Goal: Task Accomplishment & Management: Manage account settings

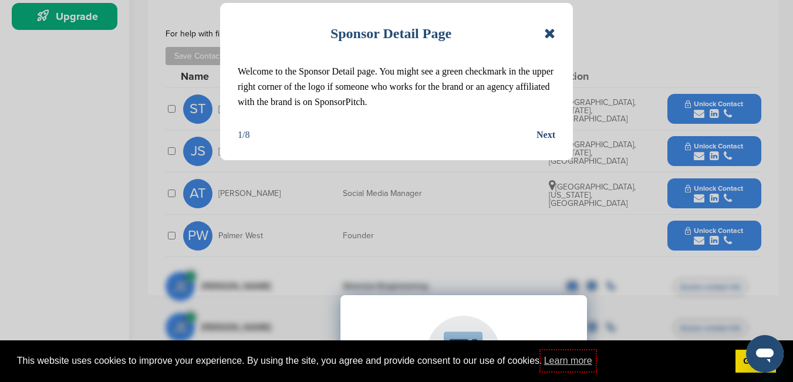
scroll to position [352, 0]
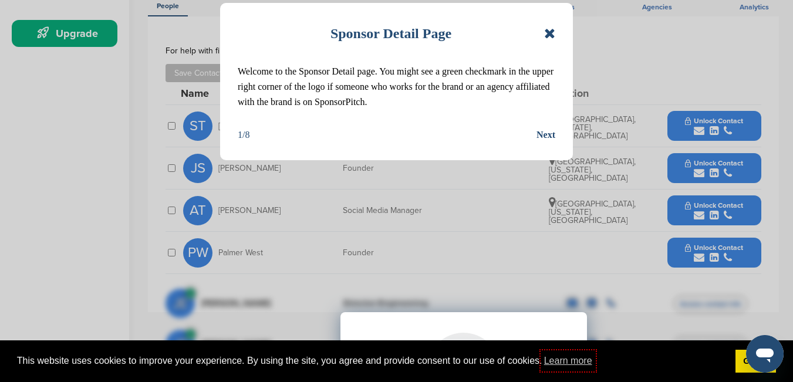
click at [551, 31] on icon at bounding box center [549, 33] width 11 height 14
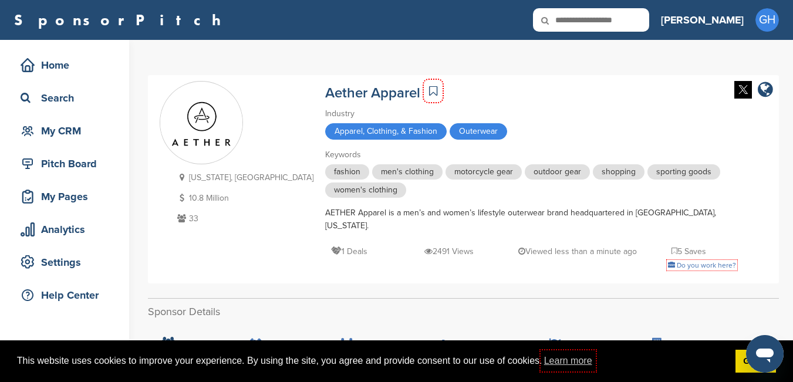
scroll to position [20, 0]
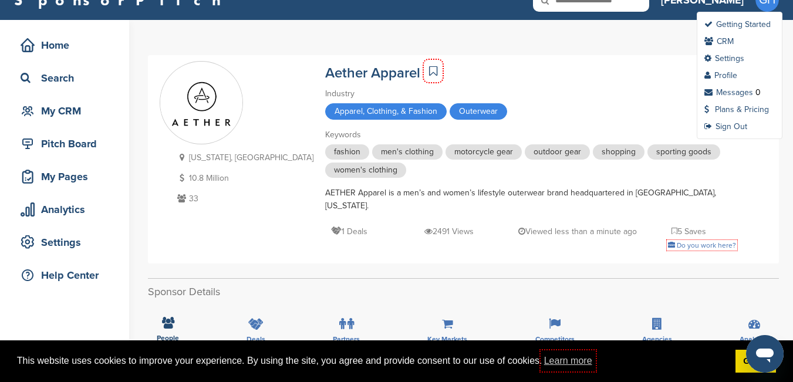
click at [767, 2] on span "GH" at bounding box center [767, -1] width 23 height 23
click at [726, 77] on link "Profile" at bounding box center [721, 75] width 33 height 10
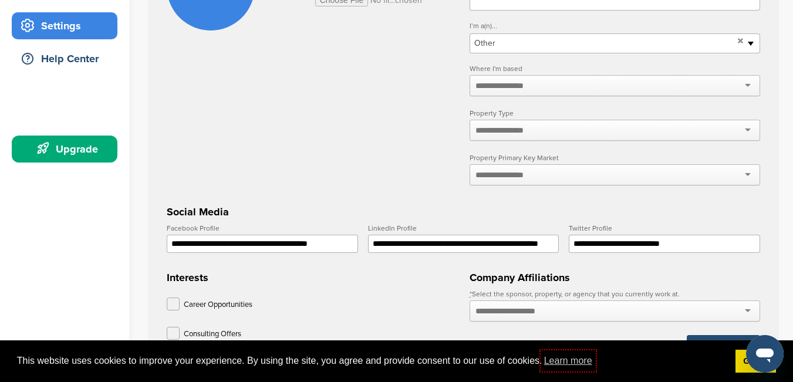
scroll to position [352, 0]
